Goal: Task Accomplishment & Management: Manage account settings

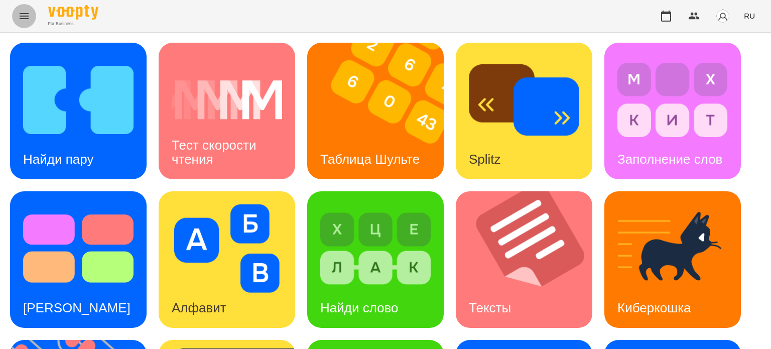
click at [23, 11] on icon "Menu" at bounding box center [24, 16] width 12 height 12
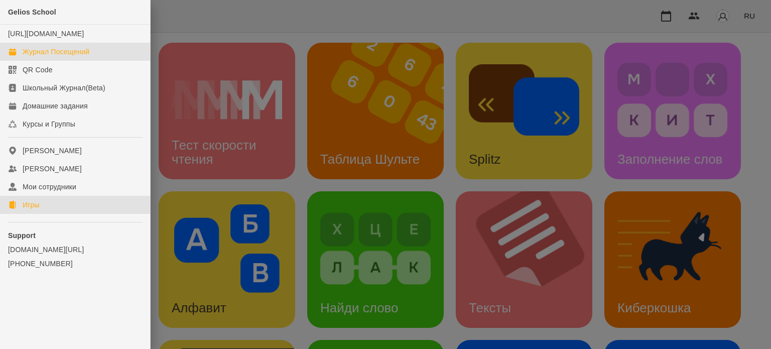
click at [46, 57] on div "Журнал Посещений" at bounding box center [56, 52] width 67 height 10
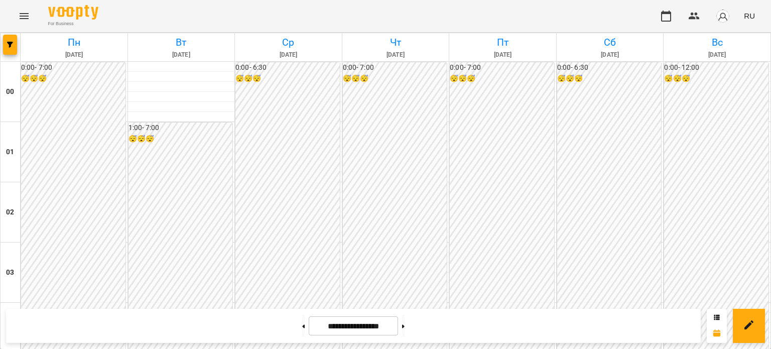
scroll to position [602, 0]
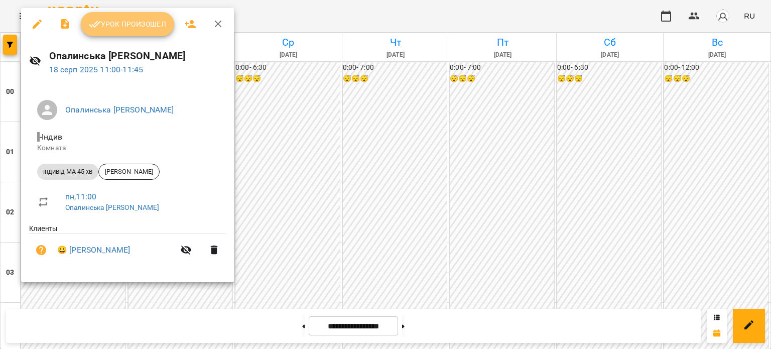
click at [141, 24] on span "Урок произошел" at bounding box center [127, 24] width 77 height 12
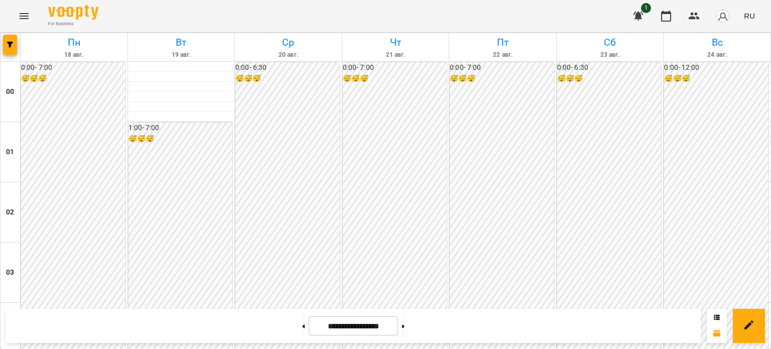
scroll to position [1203, 0]
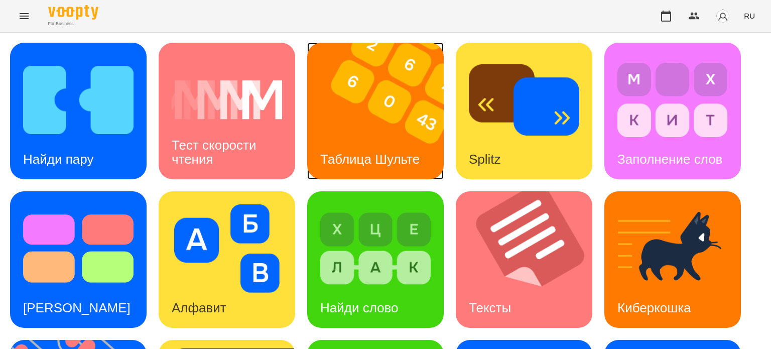
click at [376, 143] on div "Таблица Шульте" at bounding box center [369, 159] width 125 height 40
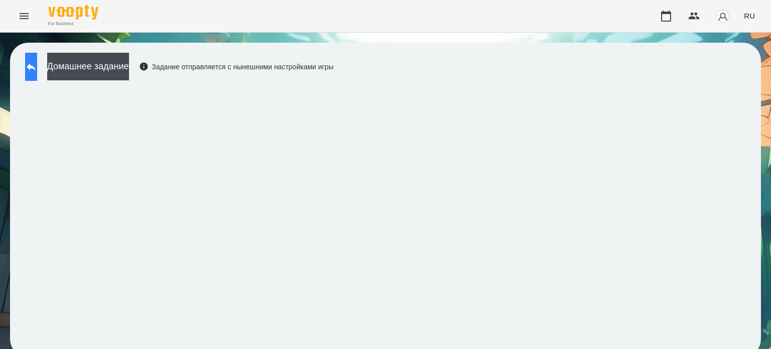
click at [36, 68] on icon at bounding box center [31, 67] width 9 height 8
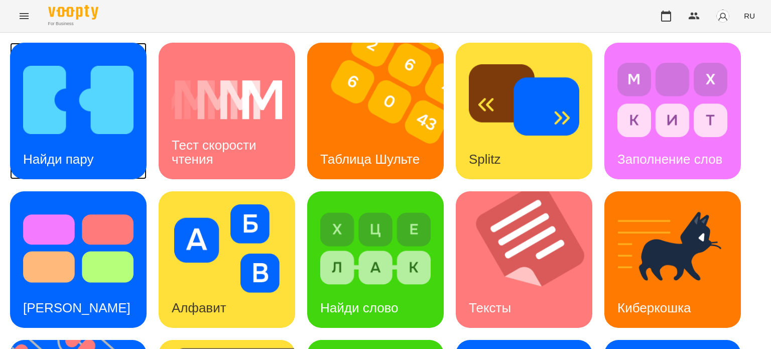
click at [84, 152] on h3 "Найди пару" at bounding box center [58, 159] width 70 height 15
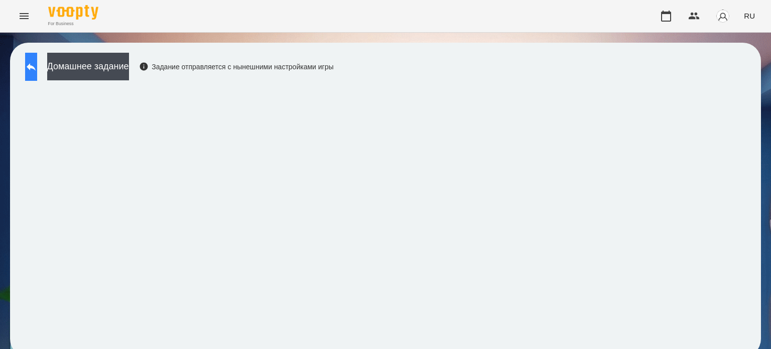
click at [37, 63] on icon at bounding box center [31, 67] width 12 height 12
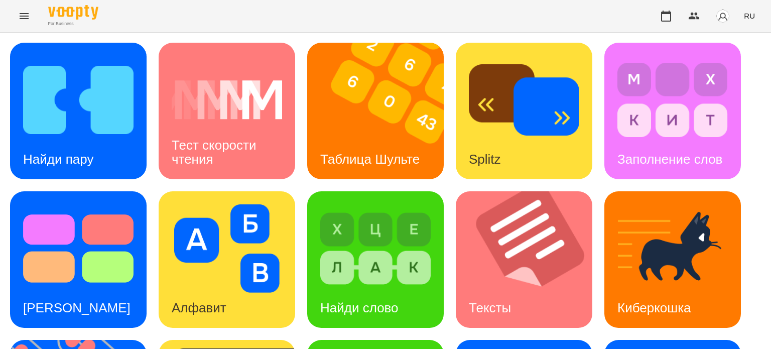
scroll to position [285, 0]
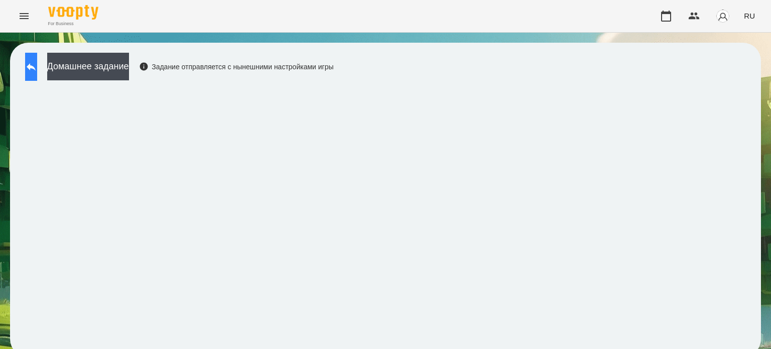
click at [34, 66] on button at bounding box center [31, 67] width 12 height 28
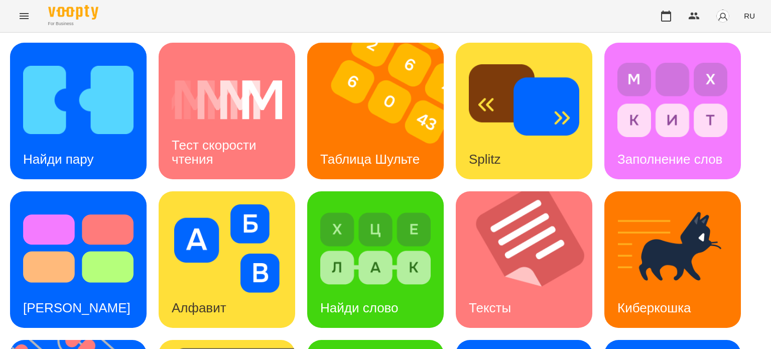
scroll to position [211, 0]
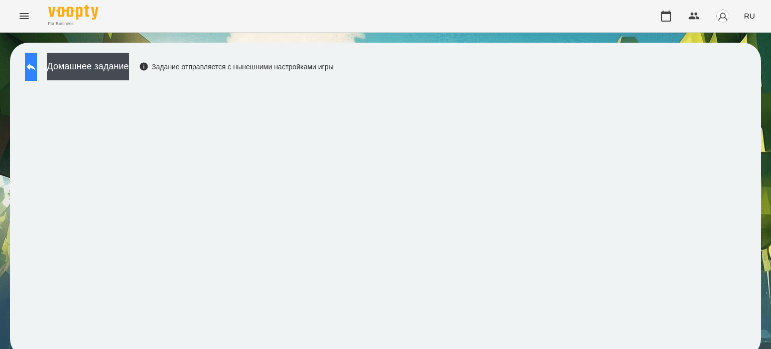
click at [37, 67] on icon at bounding box center [31, 67] width 12 height 12
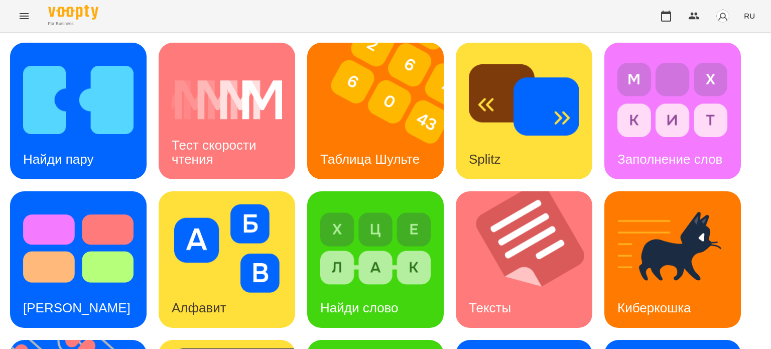
scroll to position [248, 0]
click at [28, 14] on icon "Menu" at bounding box center [24, 16] width 9 height 6
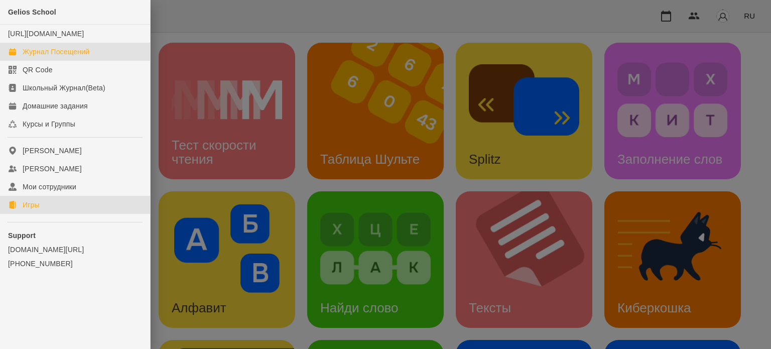
click at [58, 57] on div "Журнал Посещений" at bounding box center [56, 52] width 67 height 10
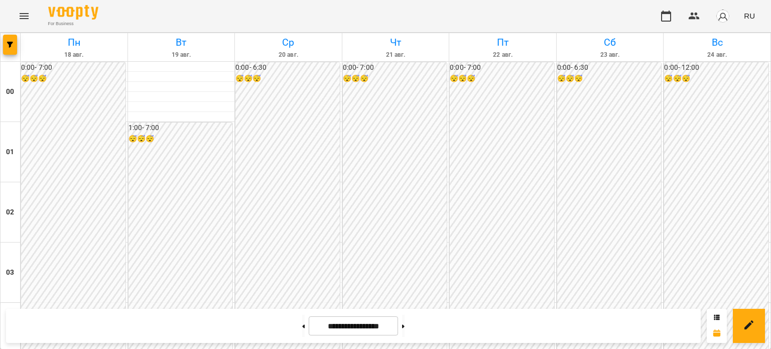
scroll to position [602, 0]
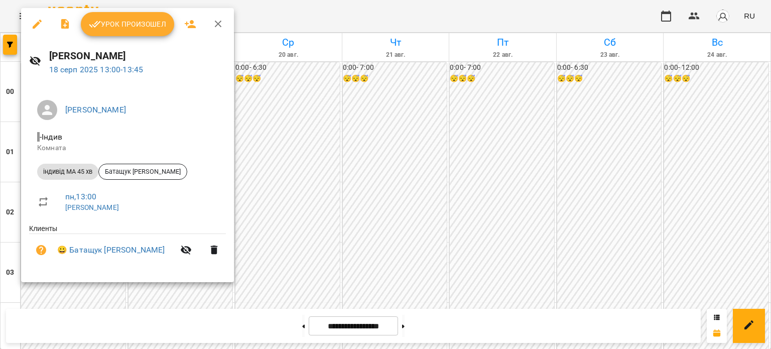
click at [158, 20] on span "Урок произошел" at bounding box center [127, 24] width 77 height 12
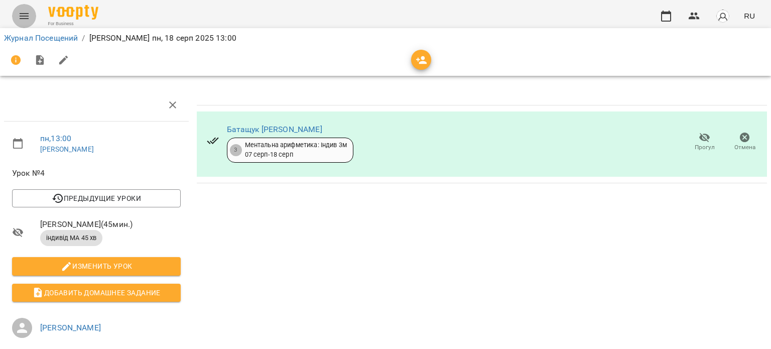
click at [26, 13] on icon "Menu" at bounding box center [24, 16] width 9 height 6
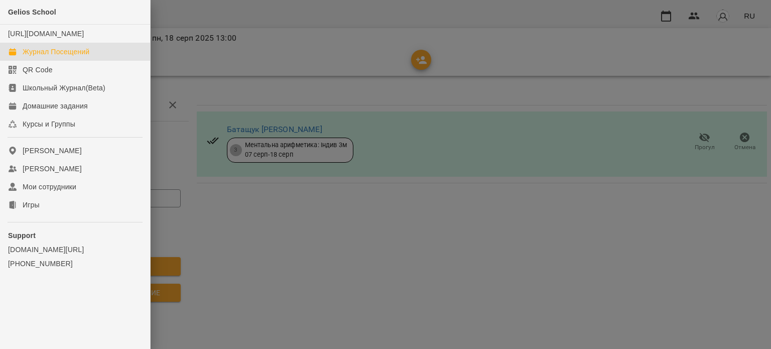
click at [60, 57] on div "Журнал Посещений" at bounding box center [56, 52] width 67 height 10
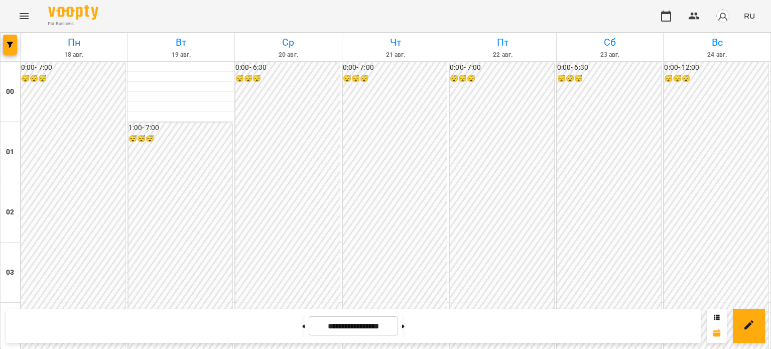
scroll to position [1203, 0]
